Goal: Navigation & Orientation: Go to known website

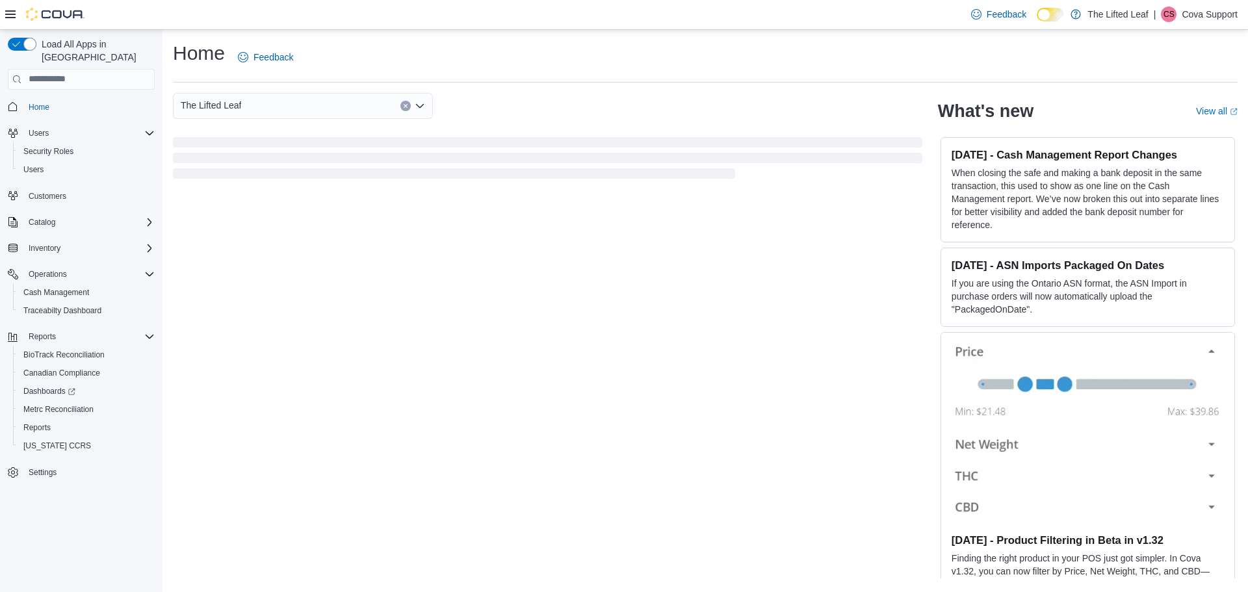
click at [1183, 10] on p "Cova Support" at bounding box center [1210, 15] width 56 height 16
click at [1170, 125] on span "Sign Out" at bounding box center [1153, 126] width 35 height 13
